Goal: Task Accomplishment & Management: Use online tool/utility

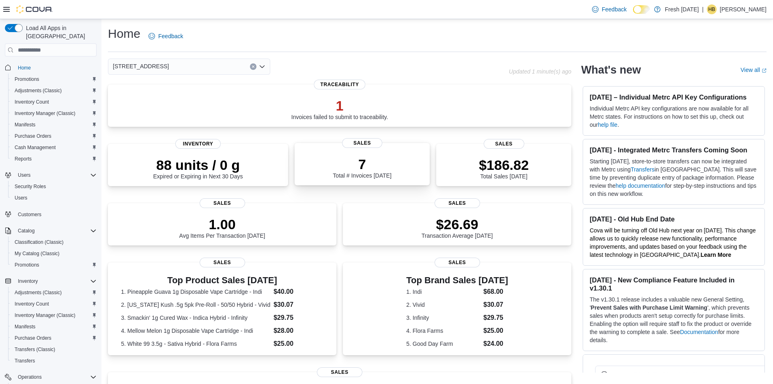
click at [384, 168] on p "7" at bounding box center [362, 164] width 58 height 16
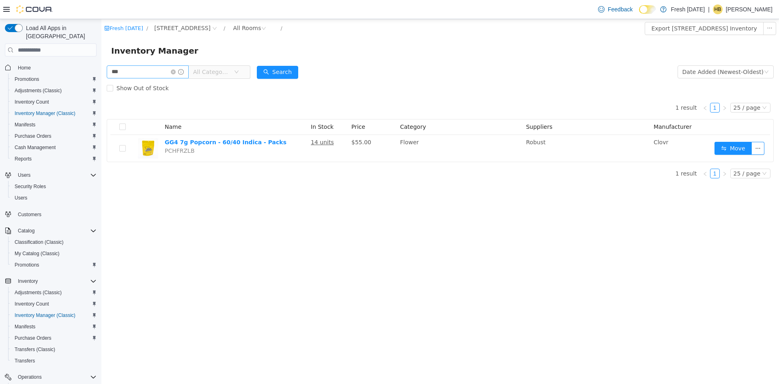
click at [154, 75] on input "***" at bounding box center [148, 71] width 82 height 13
type input "*"
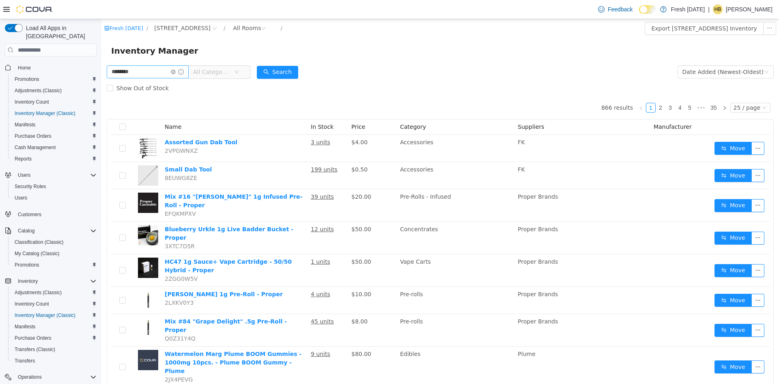
type input "********"
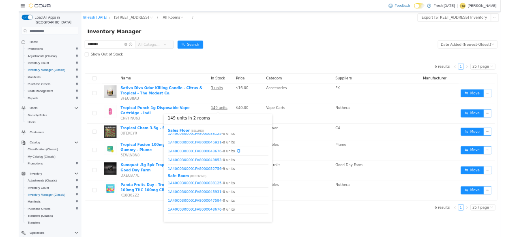
scroll to position [10, 0]
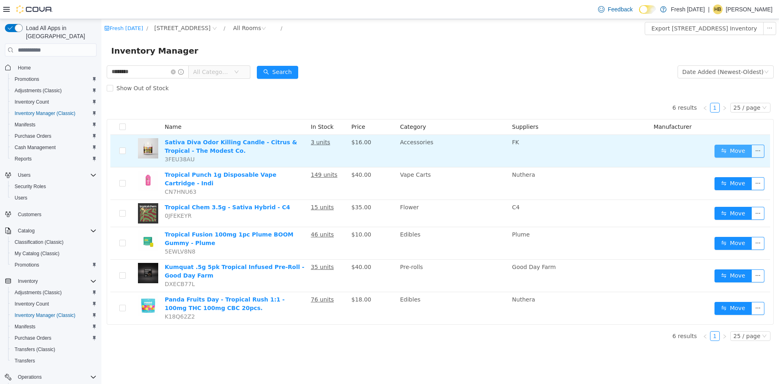
click at [726, 147] on button "Move" at bounding box center [733, 150] width 37 height 13
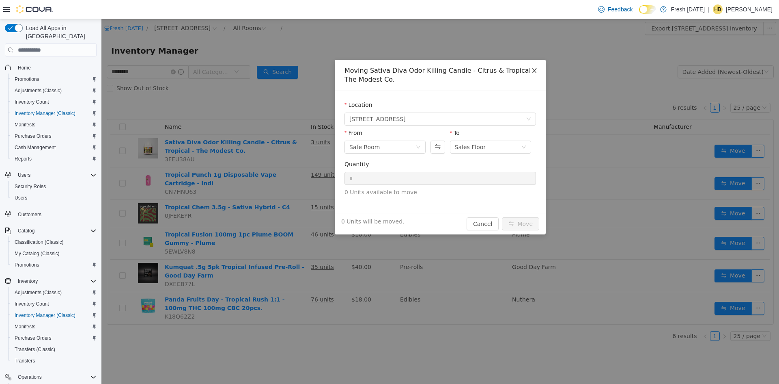
click at [537, 69] on icon "icon: close" at bounding box center [534, 70] width 6 height 6
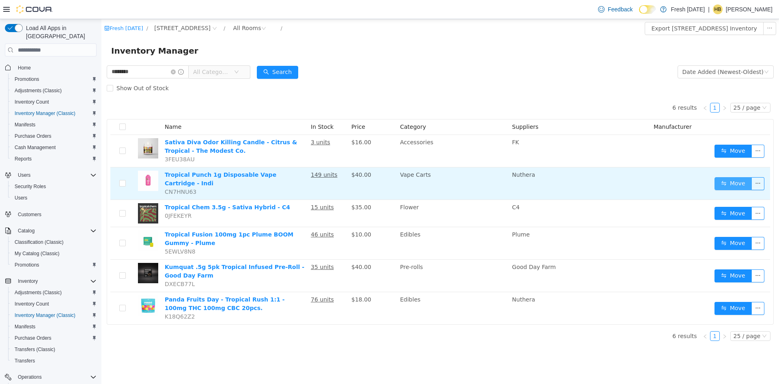
click at [742, 180] on button "Move" at bounding box center [733, 183] width 37 height 13
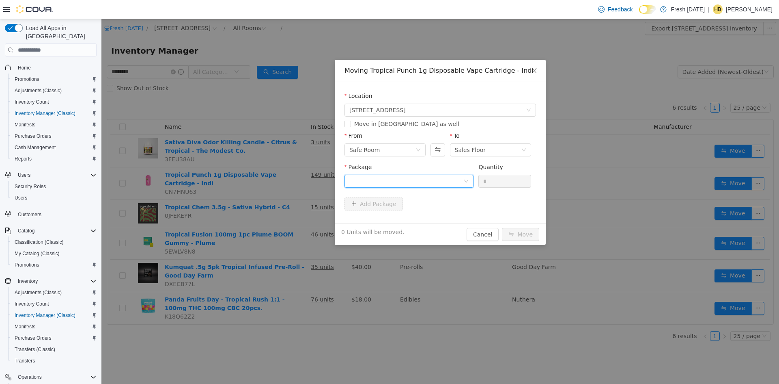
click at [442, 182] on div at bounding box center [406, 181] width 114 height 12
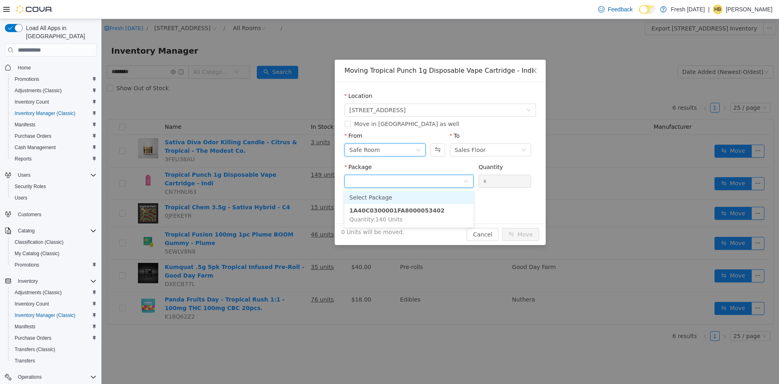
click at [416, 150] on div "Safe Room" at bounding box center [382, 150] width 66 height 12
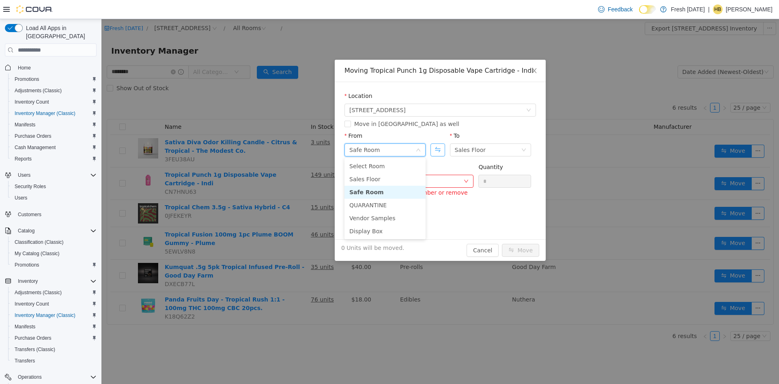
click at [434, 150] on button "Swap" at bounding box center [438, 149] width 14 height 13
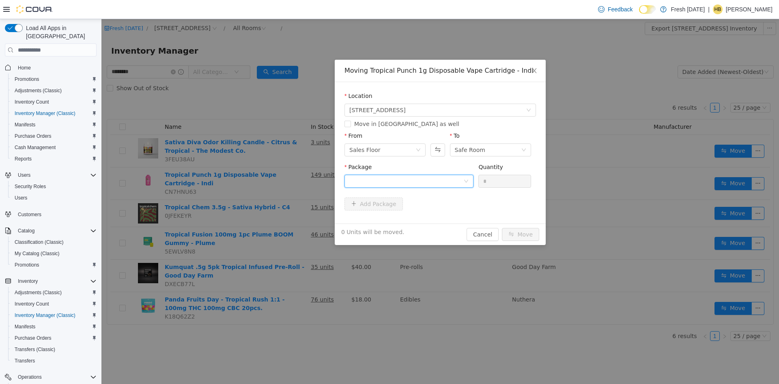
click at [432, 186] on div at bounding box center [406, 181] width 114 height 12
drag, startPoint x: 421, startPoint y: 212, endPoint x: 450, endPoint y: 180, distance: 43.1
click at [421, 212] on strong "1A40C0300001FA8000052756" at bounding box center [396, 210] width 95 height 6
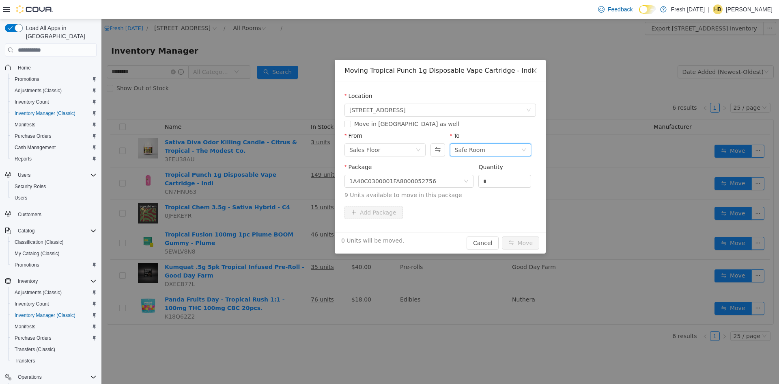
click at [476, 153] on div "Safe Room" at bounding box center [470, 150] width 30 height 12
click at [477, 201] on li "QUARANTINE" at bounding box center [490, 204] width 81 height 13
click at [498, 175] on input "*" at bounding box center [505, 181] width 52 height 12
type input "**"
click at [502, 236] on button "Move" at bounding box center [520, 242] width 37 height 13
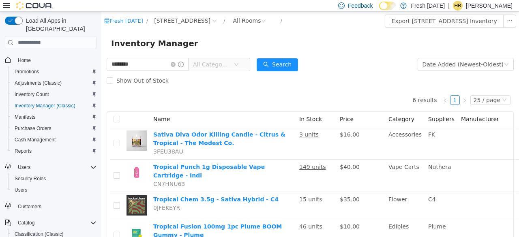
click at [210, 39] on div "Inventory Manager" at bounding box center [310, 43] width 399 height 13
click at [143, 67] on input "********" at bounding box center [148, 64] width 82 height 13
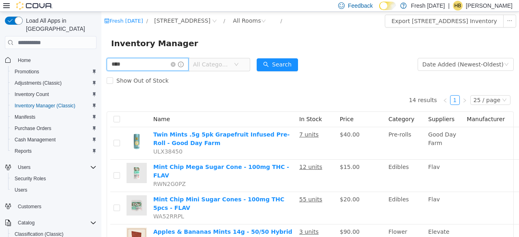
click at [143, 67] on input "****" at bounding box center [148, 64] width 82 height 13
type input "**********"
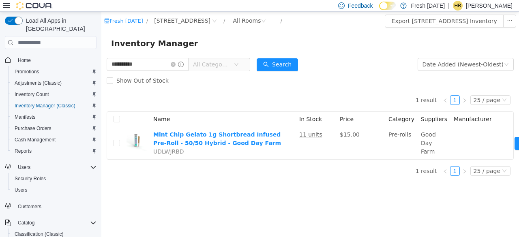
click at [339, 62] on form "**********" at bounding box center [310, 72] width 407 height 32
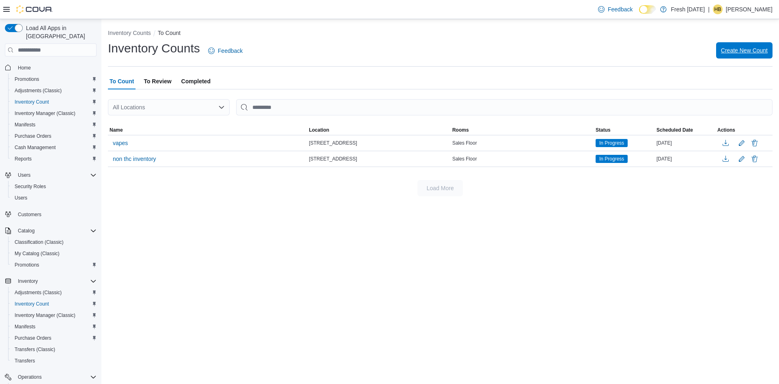
click at [744, 47] on span "Create New Count" at bounding box center [744, 50] width 47 height 8
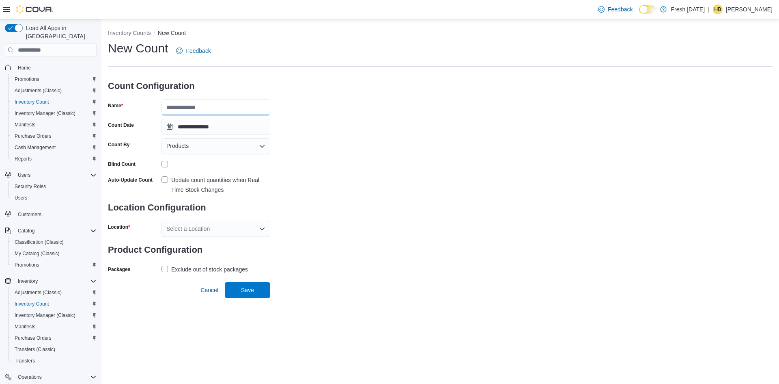
click at [202, 112] on input "Name" at bounding box center [216, 107] width 109 height 16
type input "*"
type input "*******"
click at [199, 231] on div "Select a Location" at bounding box center [216, 228] width 109 height 16
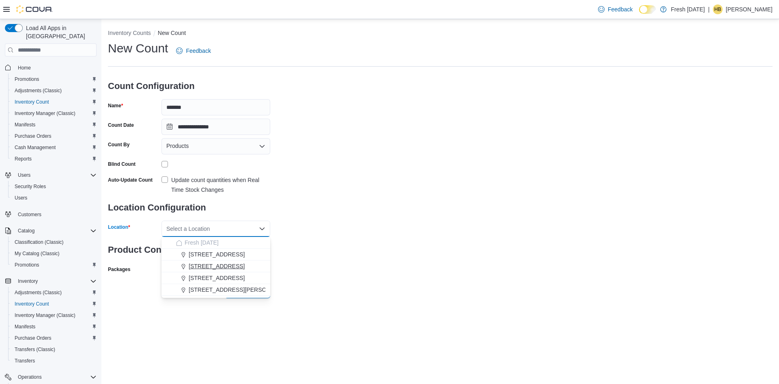
click at [209, 266] on span "[STREET_ADDRESS]" at bounding box center [217, 266] width 56 height 8
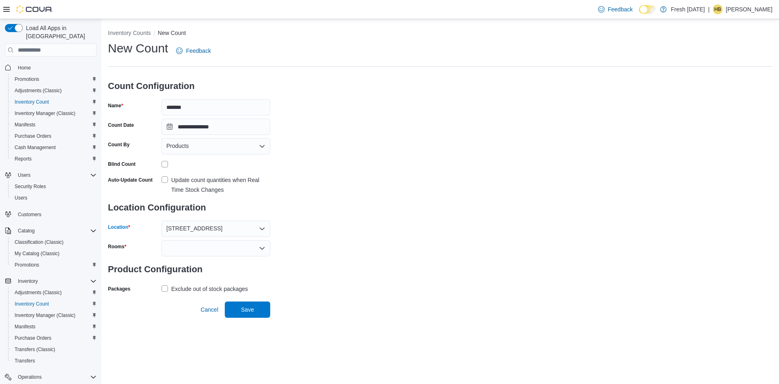
click at [207, 246] on div at bounding box center [216, 248] width 109 height 16
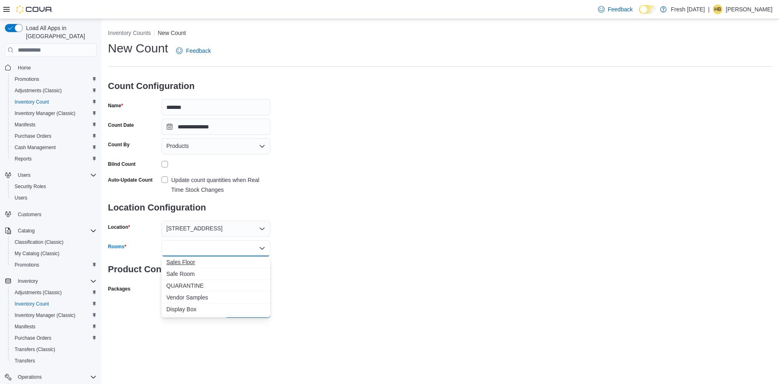
click at [188, 263] on span "Sales Floor" at bounding box center [215, 262] width 99 height 8
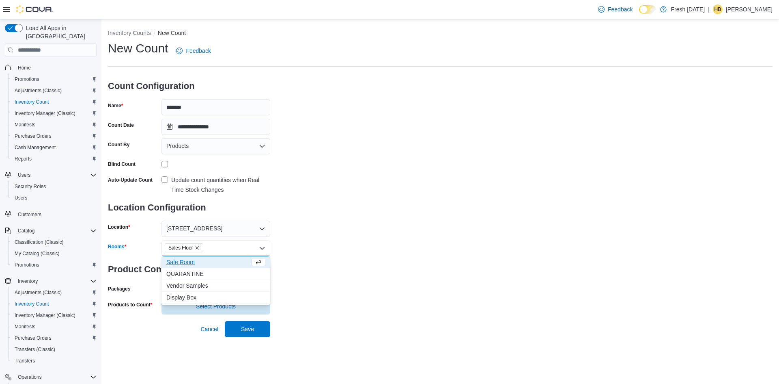
click at [195, 263] on span "Safe Room" at bounding box center [208, 262] width 84 height 8
click at [188, 260] on span "QUARANTINE" at bounding box center [208, 262] width 84 height 8
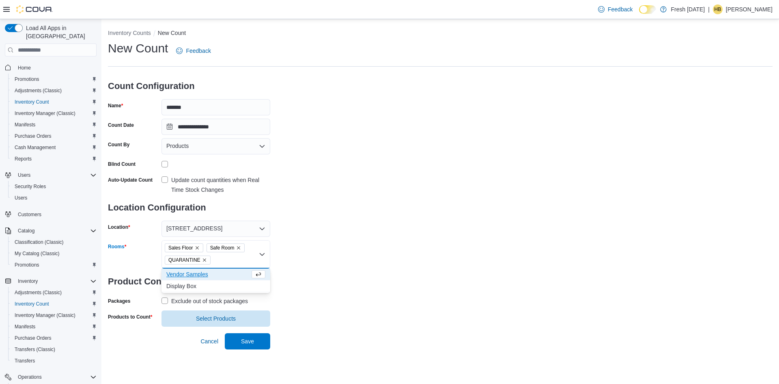
click at [185, 275] on span "Vendor Samples" at bounding box center [208, 274] width 84 height 8
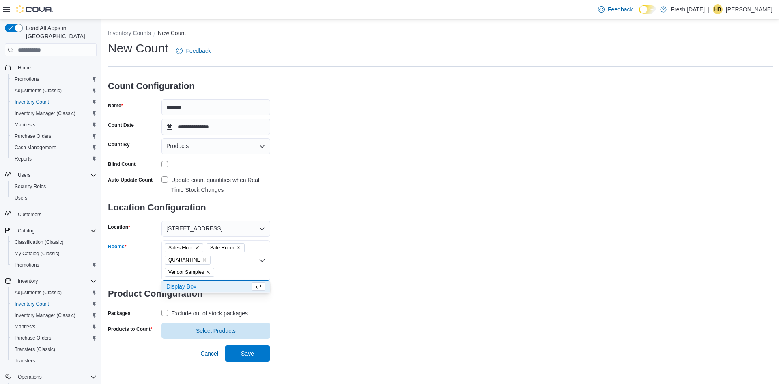
click at [312, 230] on div "**********" at bounding box center [440, 189] width 665 height 298
click at [198, 332] on span "Select Products" at bounding box center [216, 330] width 40 height 8
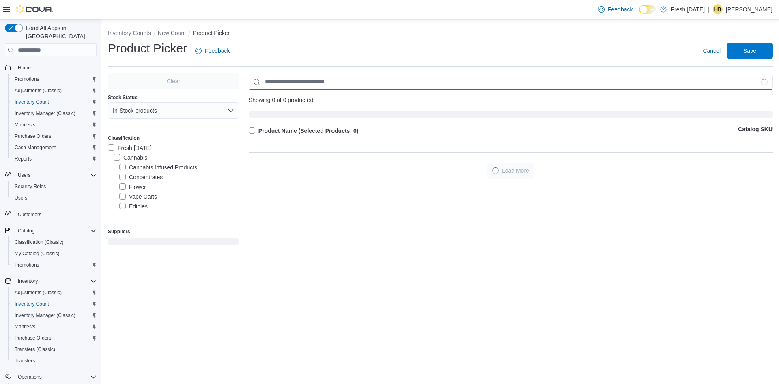
click at [273, 82] on input "Use aria labels when no actual label is in use" at bounding box center [511, 82] width 524 height 16
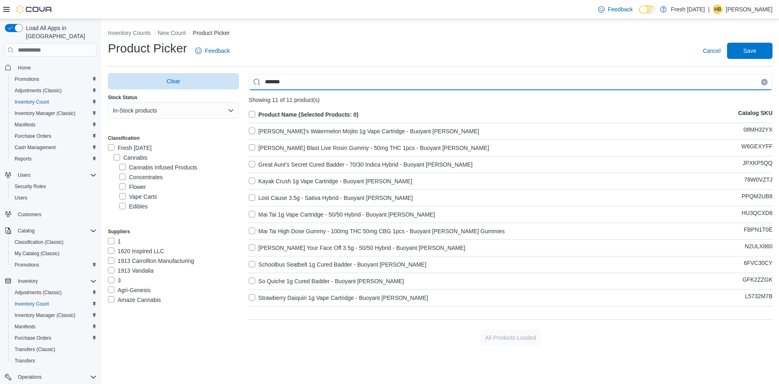
type input "*******"
click at [257, 115] on label "Product Name (Selected Products: 0)" at bounding box center [304, 115] width 110 height 10
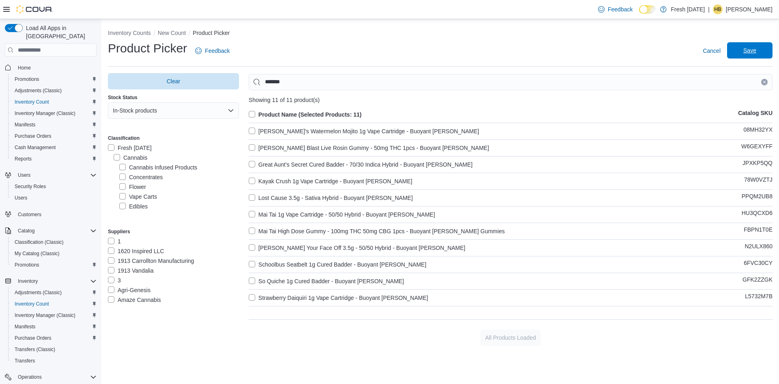
click at [749, 51] on span "Save" at bounding box center [750, 50] width 13 height 8
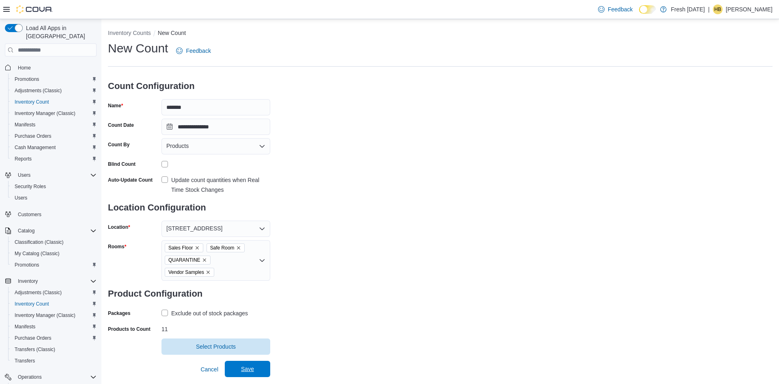
click at [252, 364] on span "Save" at bounding box center [248, 368] width 36 height 16
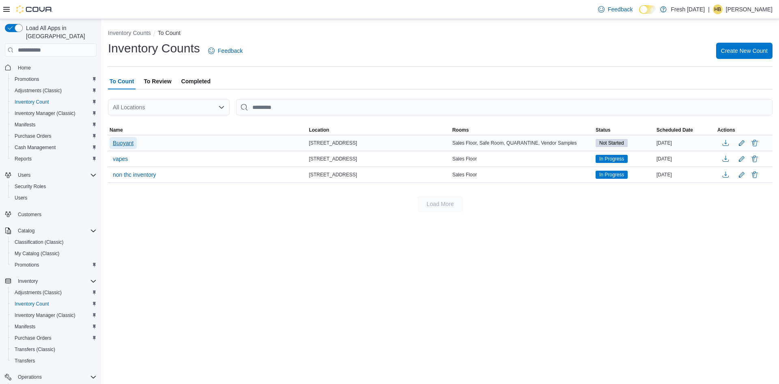
click at [129, 146] on span "Buoyant" at bounding box center [123, 143] width 21 height 8
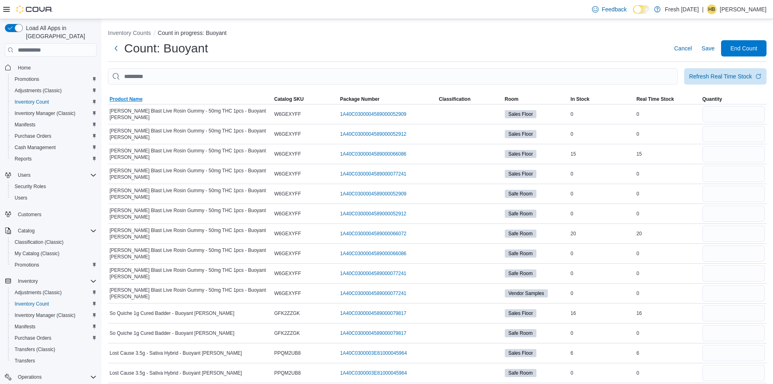
click at [202, 99] on span "Product Name" at bounding box center [190, 99] width 165 height 10
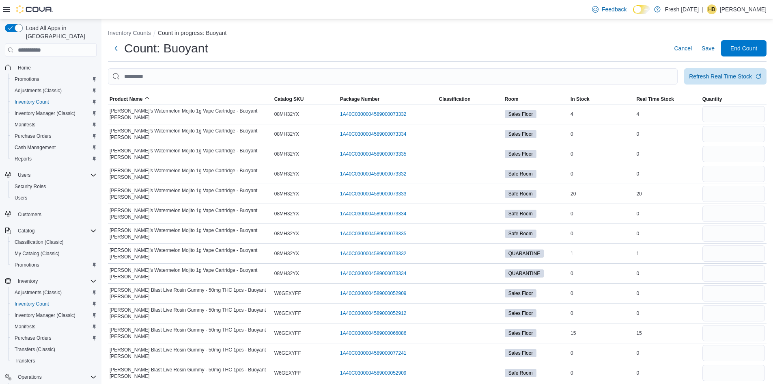
click at [625, 38] on ol "Inventory Counts Count in progress: Buoyant" at bounding box center [437, 34] width 659 height 10
click at [685, 53] on span "Cancel" at bounding box center [683, 48] width 18 height 16
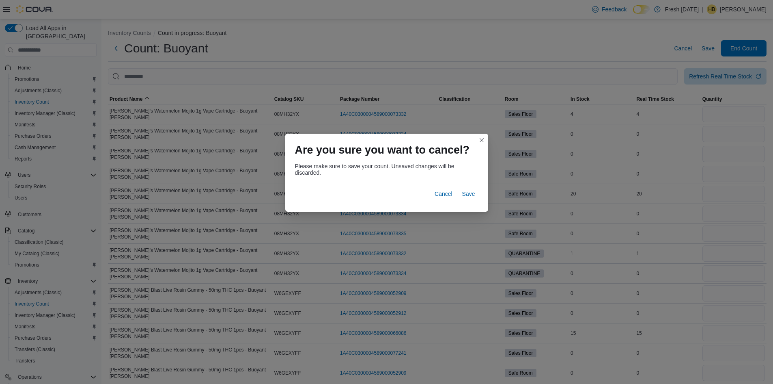
click at [479, 149] on div "Are you sure you want to cancel?" at bounding box center [386, 147] width 203 height 26
click at [479, 138] on button "Closes this modal window" at bounding box center [482, 140] width 10 height 10
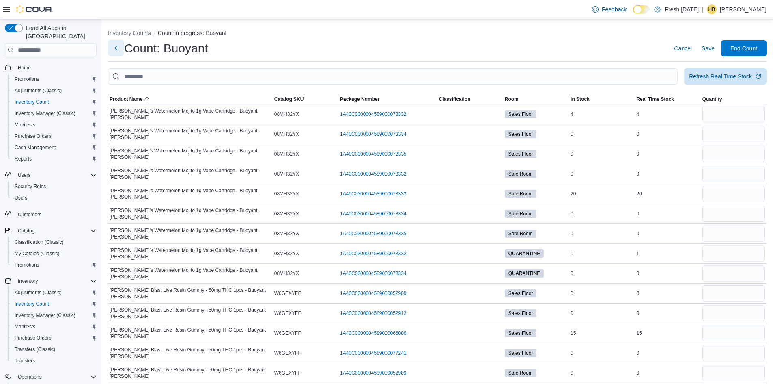
click at [116, 50] on button "Next" at bounding box center [116, 48] width 16 height 16
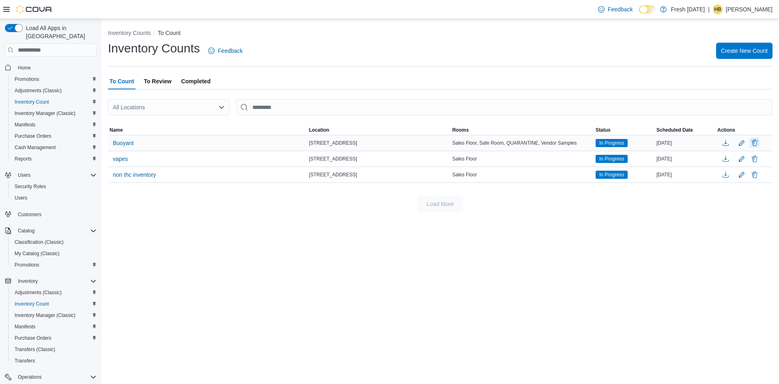
click at [751, 143] on button "Delete" at bounding box center [755, 143] width 10 height 10
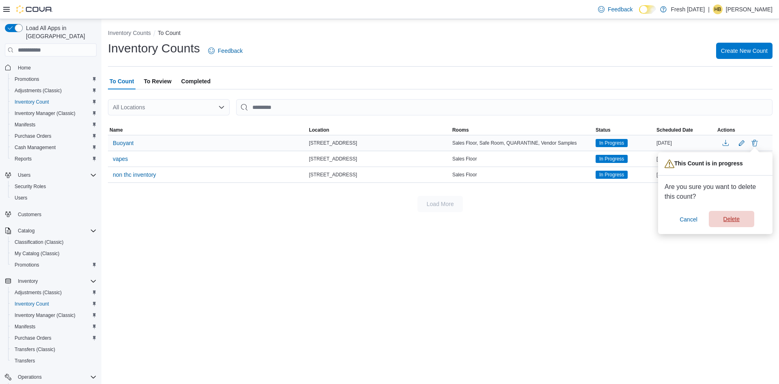
click at [741, 222] on span "Delete" at bounding box center [732, 219] width 36 height 16
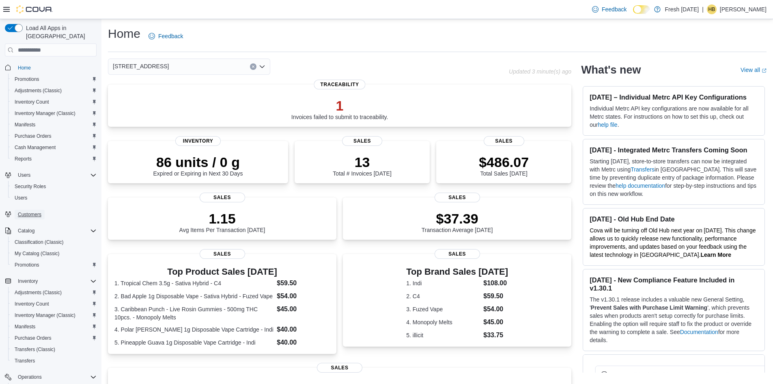
click at [32, 210] on span "Customers" at bounding box center [30, 214] width 24 height 10
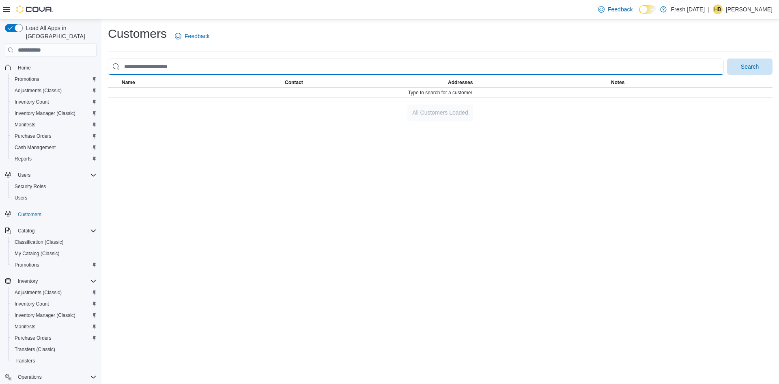
click at [162, 69] on input "search" at bounding box center [416, 66] width 616 height 16
type input "**********"
click at [727, 58] on button "Search" at bounding box center [749, 66] width 45 height 16
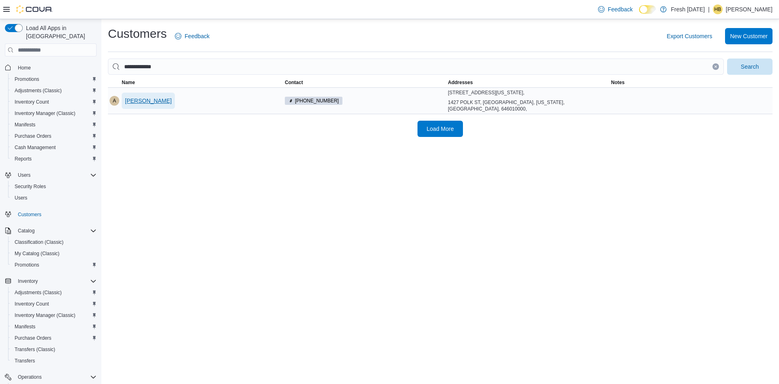
click at [148, 99] on span "[PERSON_NAME]" at bounding box center [148, 101] width 47 height 8
